Goal: Navigation & Orientation: Find specific page/section

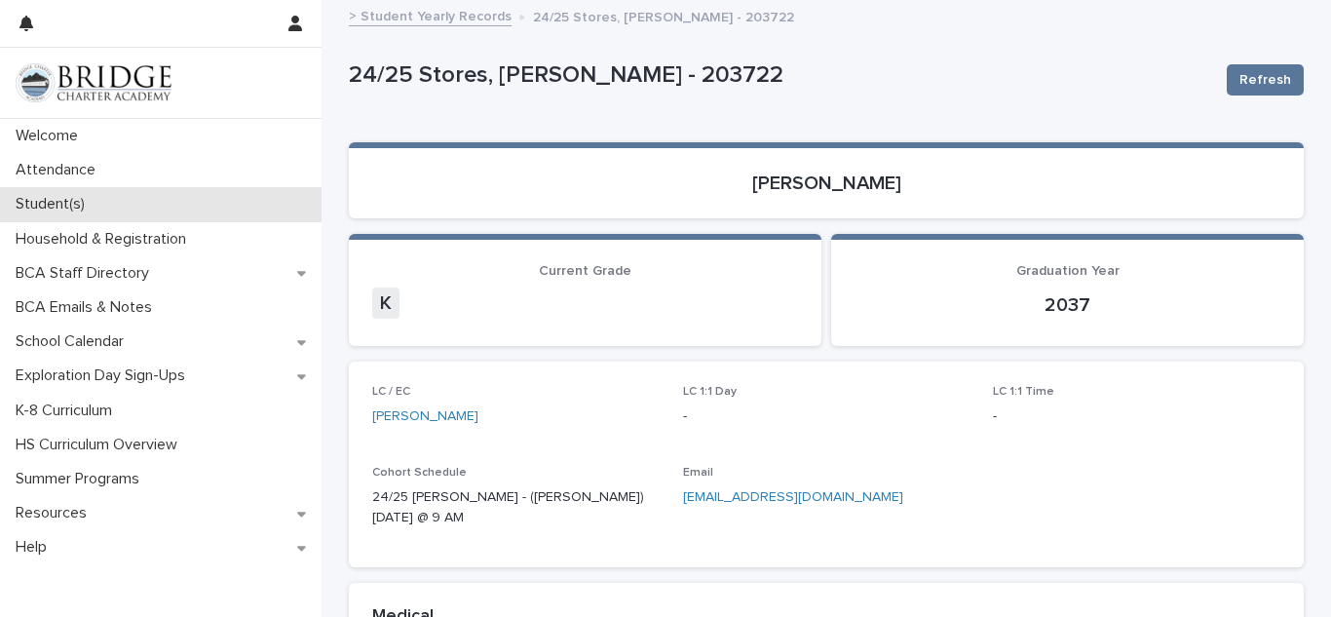
click at [41, 201] on p "Student(s)" at bounding box center [54, 204] width 93 height 19
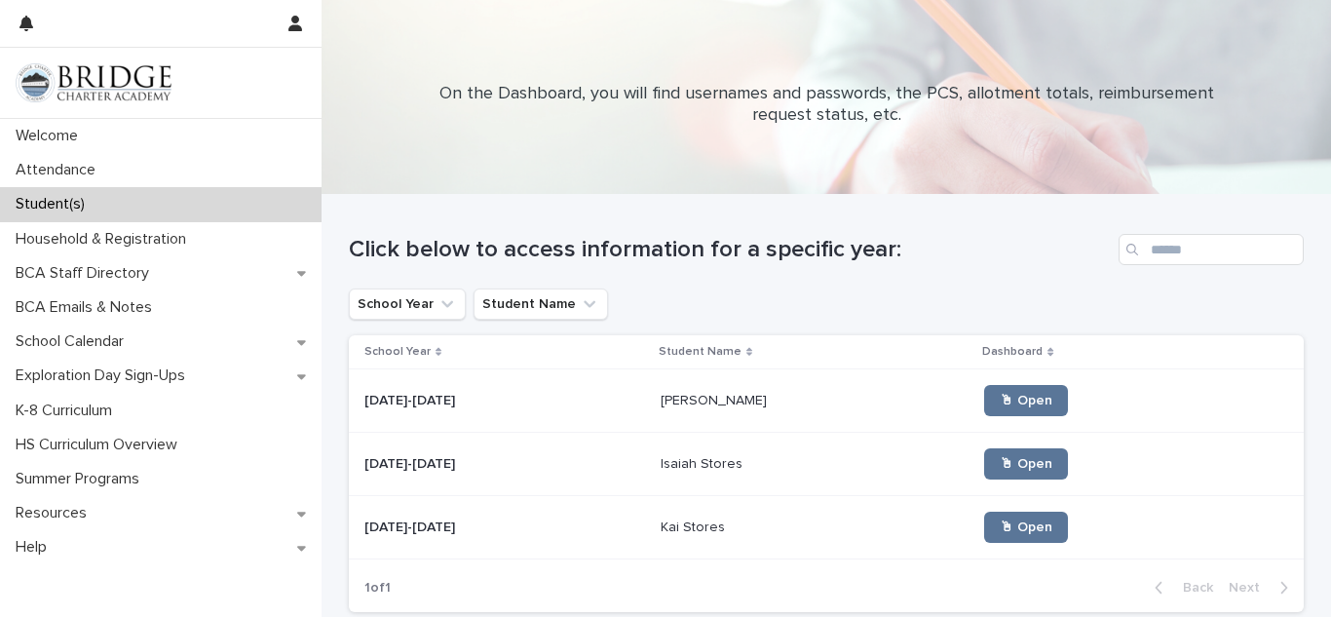
click at [506, 527] on p at bounding box center [504, 527] width 281 height 17
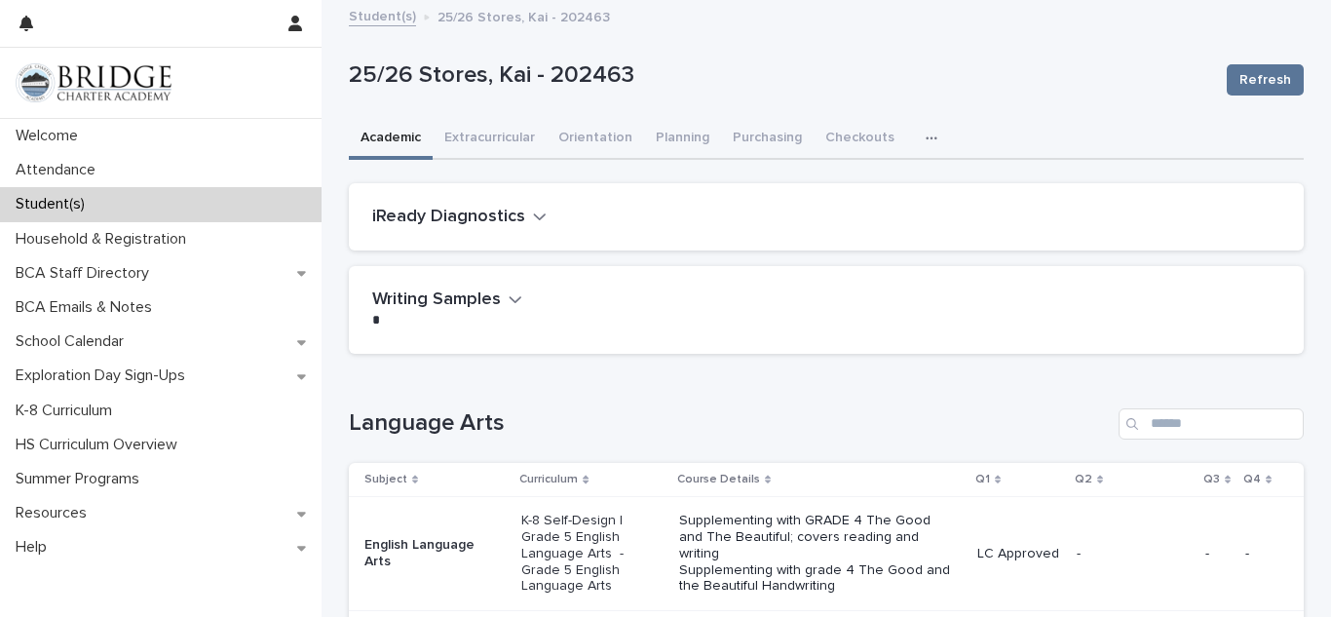
click at [966, 364] on div "Loading... Saving… Writing Samples ••• WR Coordinator Email - Writing Samples 2…" at bounding box center [826, 317] width 955 height 102
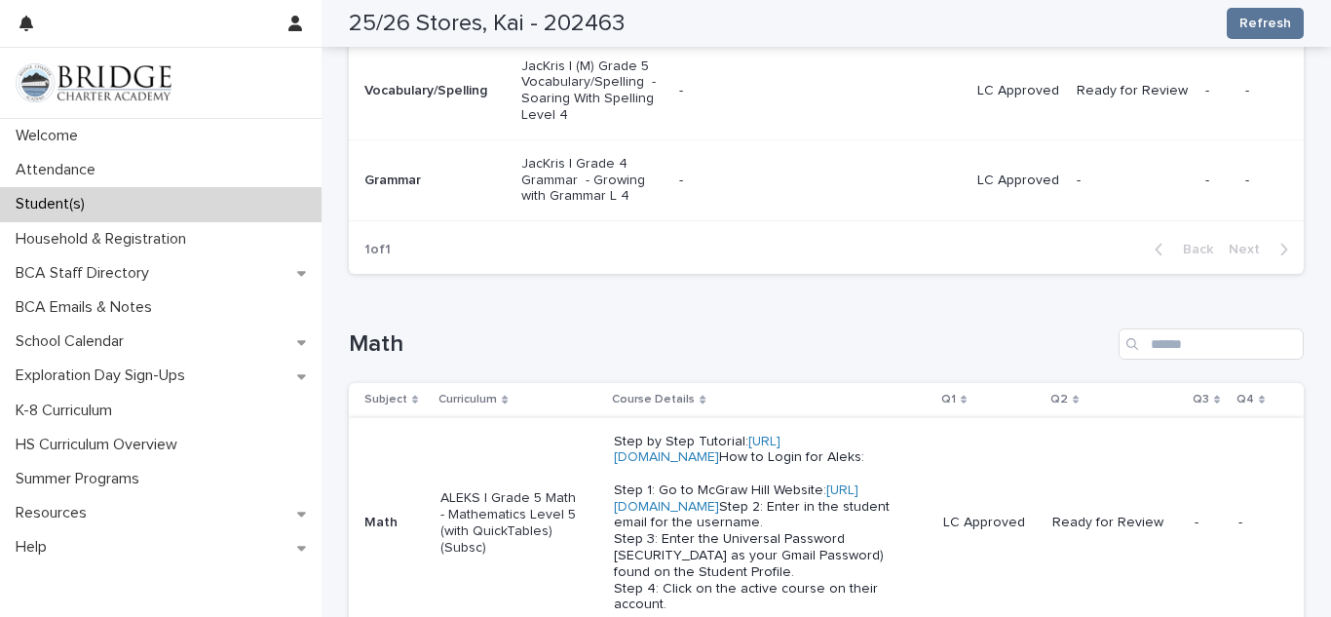
scroll to position [779, 0]
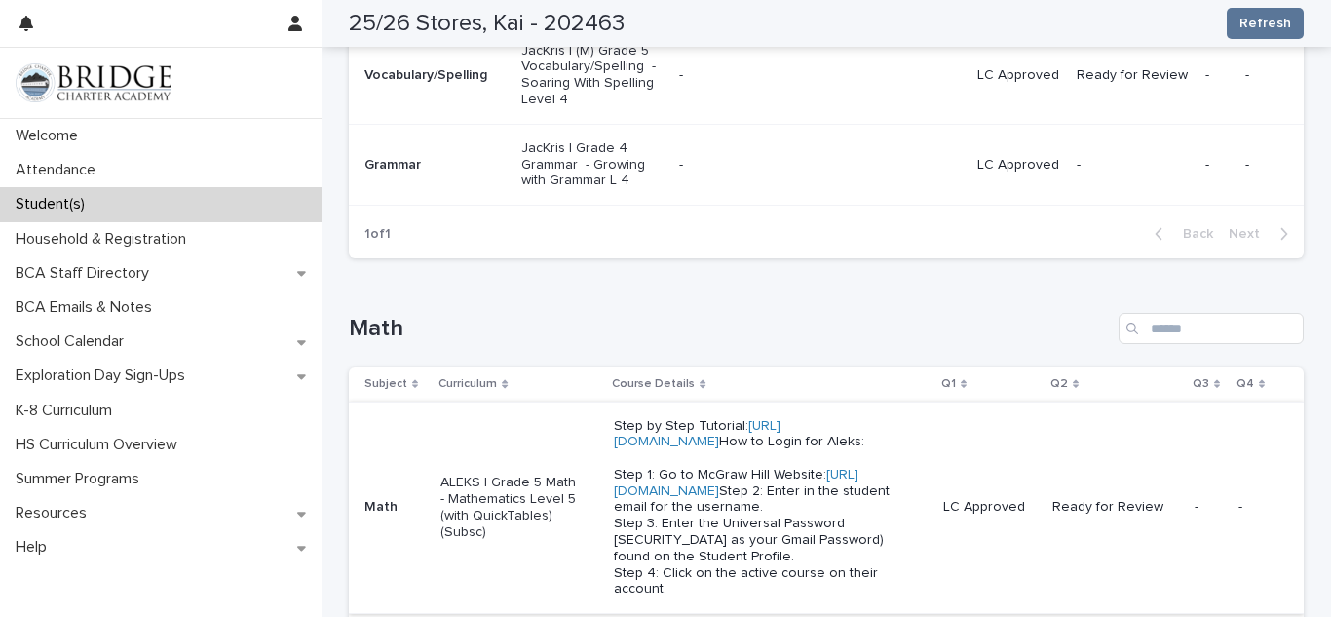
click at [751, 498] on link "[URL][DOMAIN_NAME]" at bounding box center [736, 483] width 244 height 30
